Goal: Find specific page/section: Find specific page/section

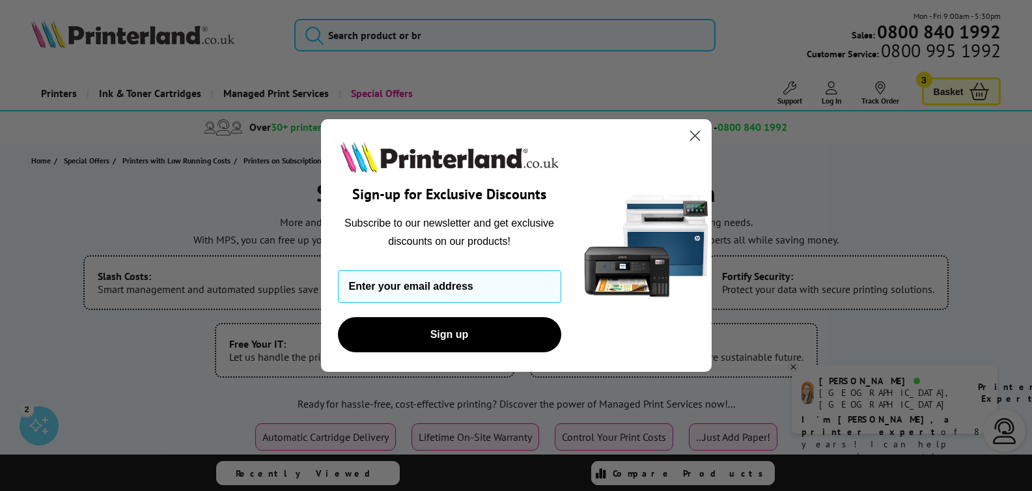
click at [693, 136] on icon "Close dialog" at bounding box center [694, 135] width 9 height 9
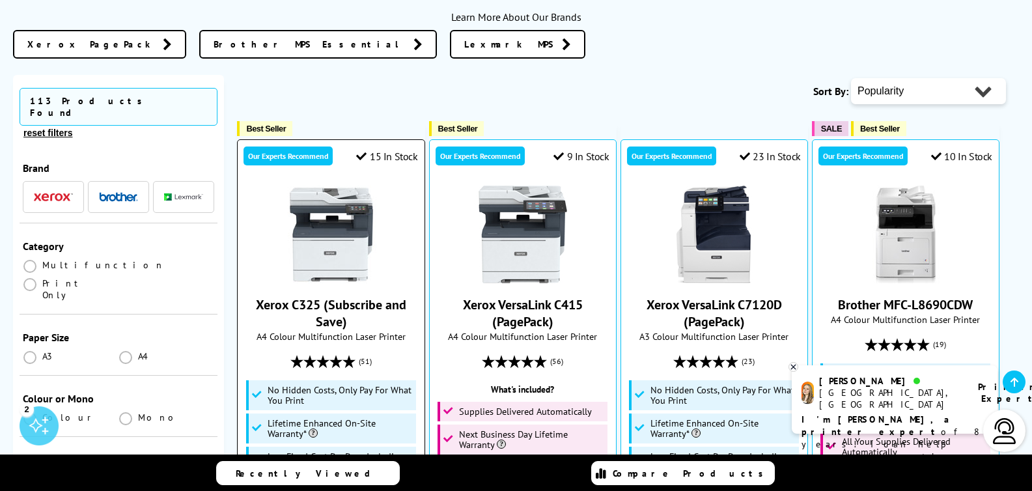
scroll to position [466, 0]
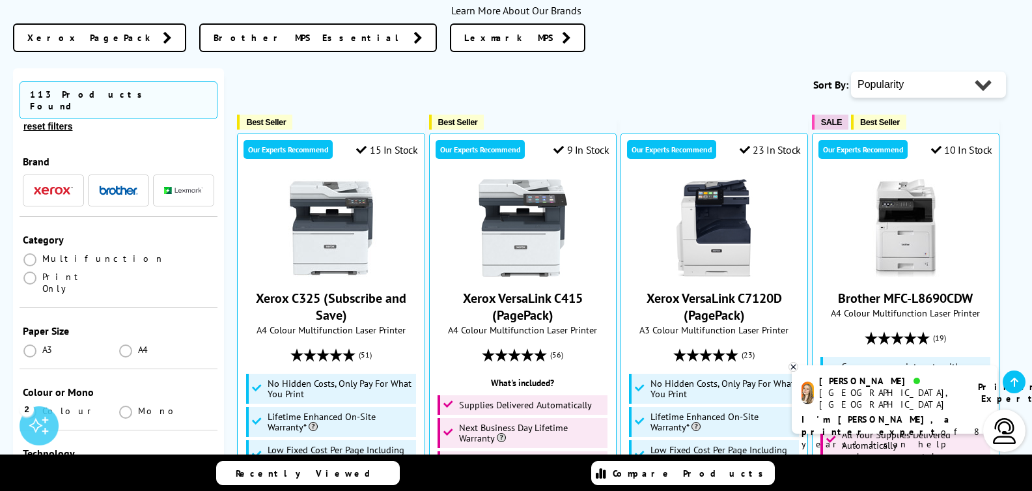
click at [55, 186] on img "button" at bounding box center [53, 190] width 39 height 9
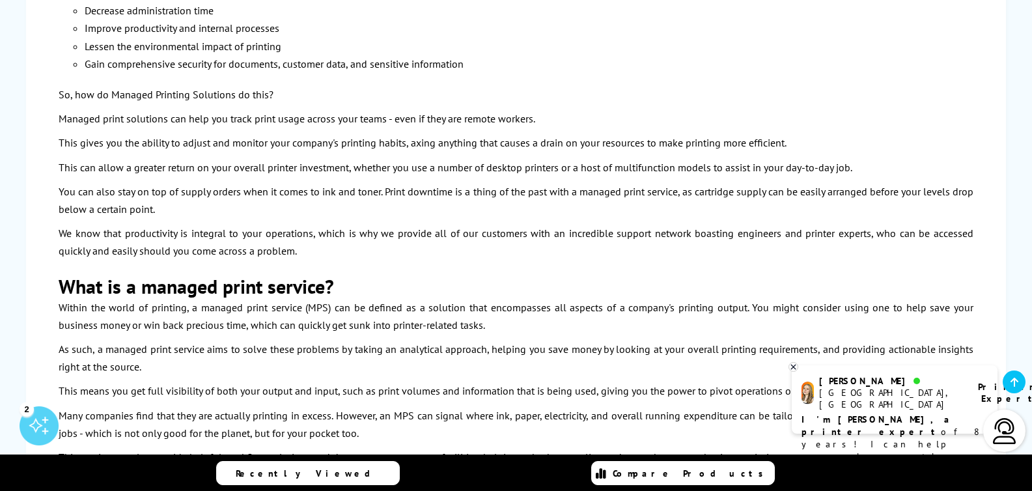
scroll to position [2705, 0]
